Goal: Information Seeking & Learning: Learn about a topic

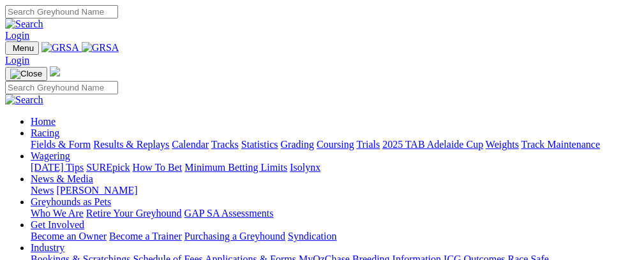
scroll to position [392, 0]
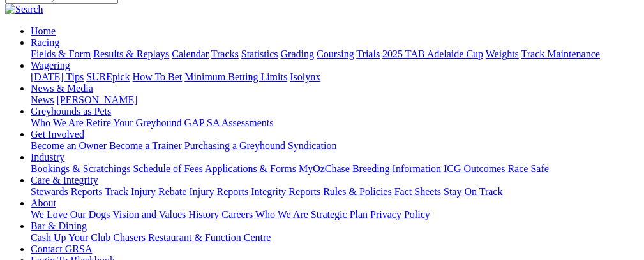
scroll to position [145, 0]
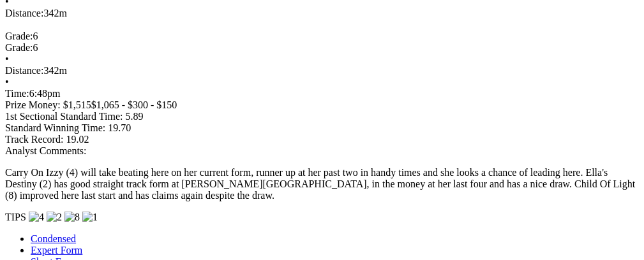
scroll to position [0, 50]
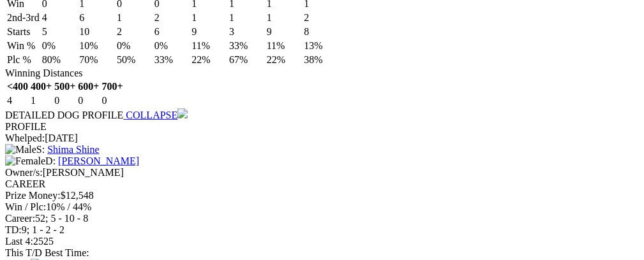
scroll to position [1632, 0]
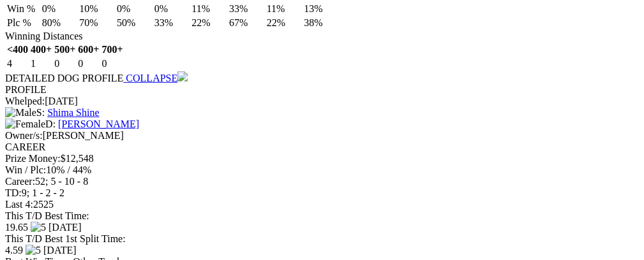
drag, startPoint x: 339, startPoint y: 207, endPoint x: 350, endPoint y: 205, distance: 11.6
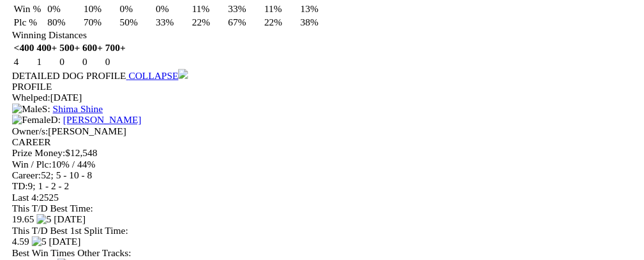
scroll to position [0, 59]
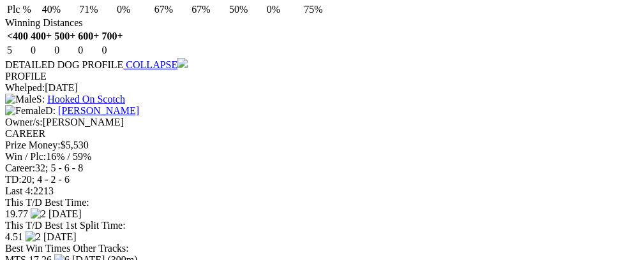
scroll to position [2292, 0]
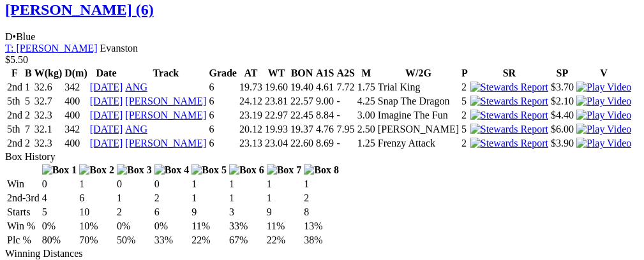
scroll to position [0, 0]
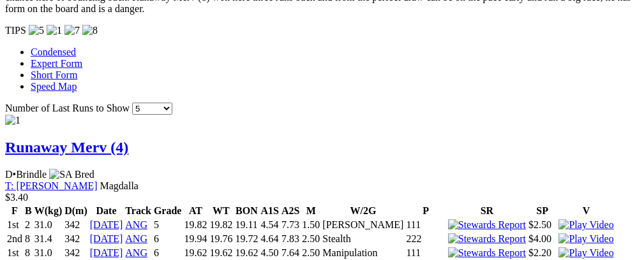
scroll to position [0, 42]
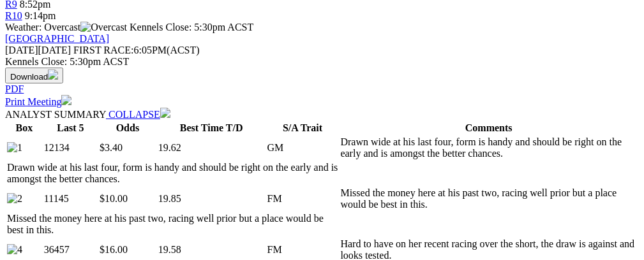
scroll to position [0, 0]
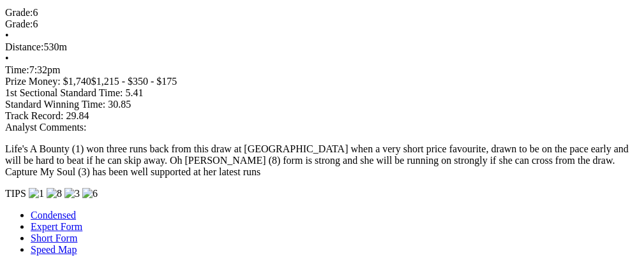
scroll to position [1151, 0]
